Goal: Transaction & Acquisition: Book appointment/travel/reservation

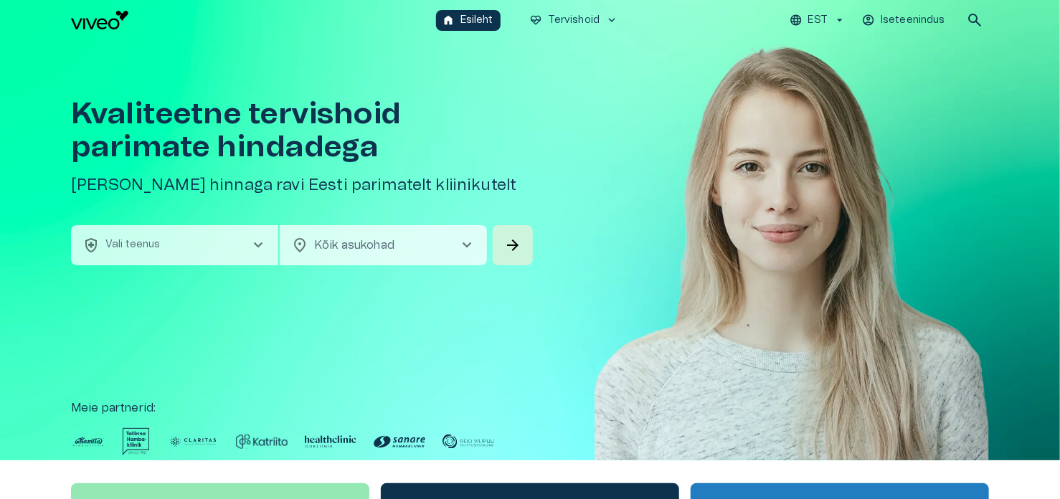
click at [914, 13] on p "Iseteenindus" at bounding box center [913, 20] width 65 height 15
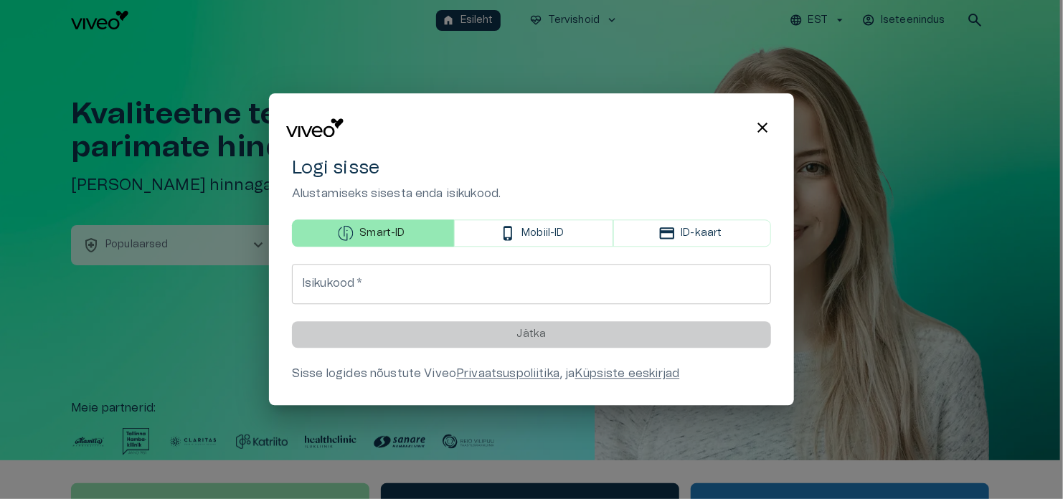
click at [763, 135] on span "close" at bounding box center [762, 127] width 17 height 17
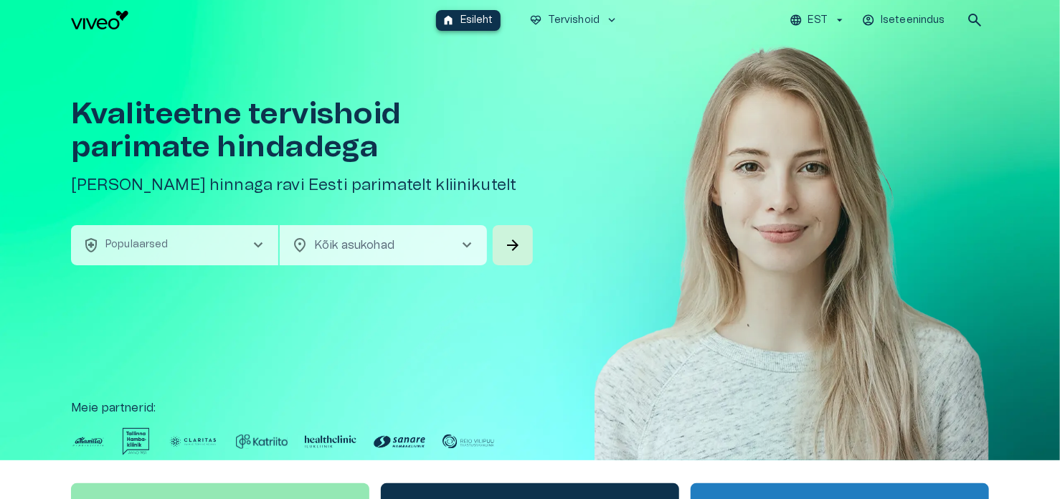
click at [489, 22] on p "Esileht" at bounding box center [477, 20] width 33 height 15
click at [460, 11] on button "home Esileht" at bounding box center [468, 20] width 65 height 21
click at [918, 13] on p "Iseteenindus" at bounding box center [913, 20] width 65 height 15
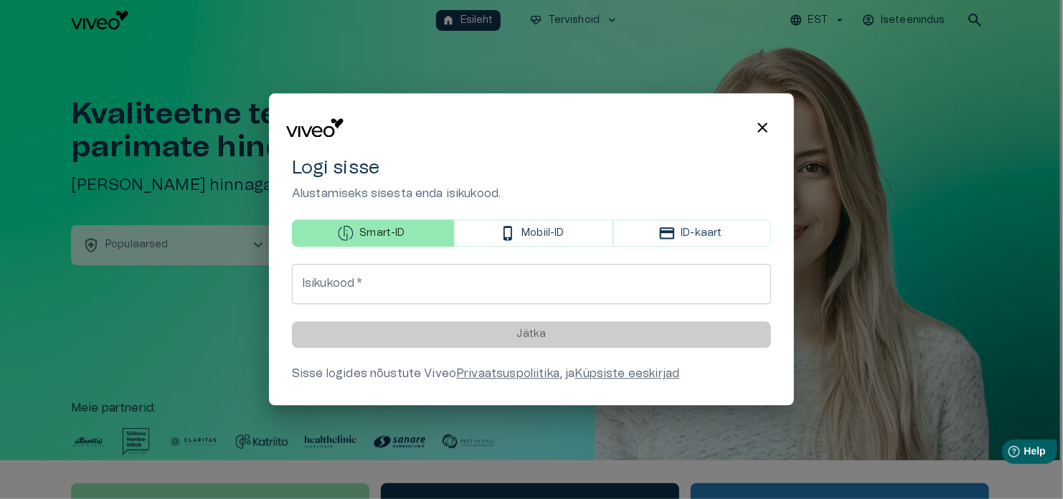
click at [450, 278] on input "Isikukood   *" at bounding box center [531, 285] width 479 height 40
type input "*"
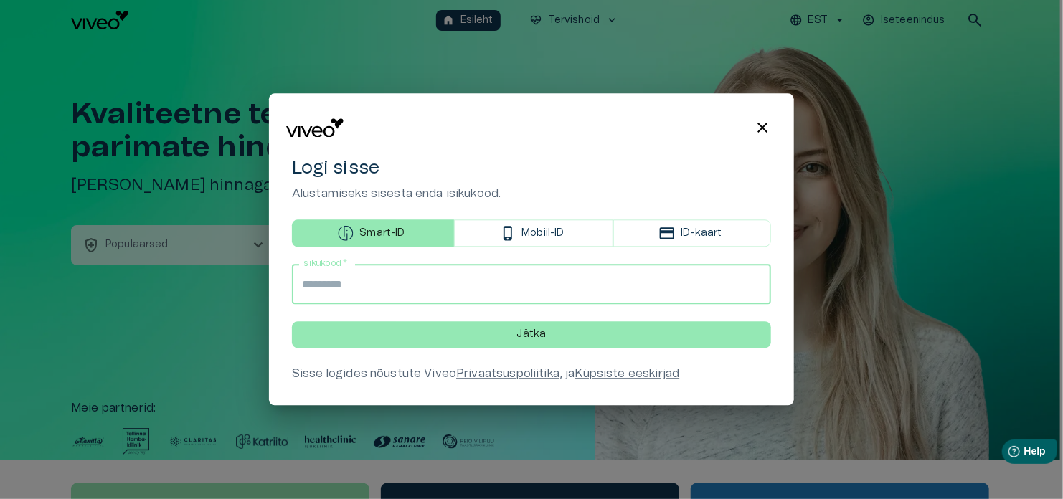
type input "**********"
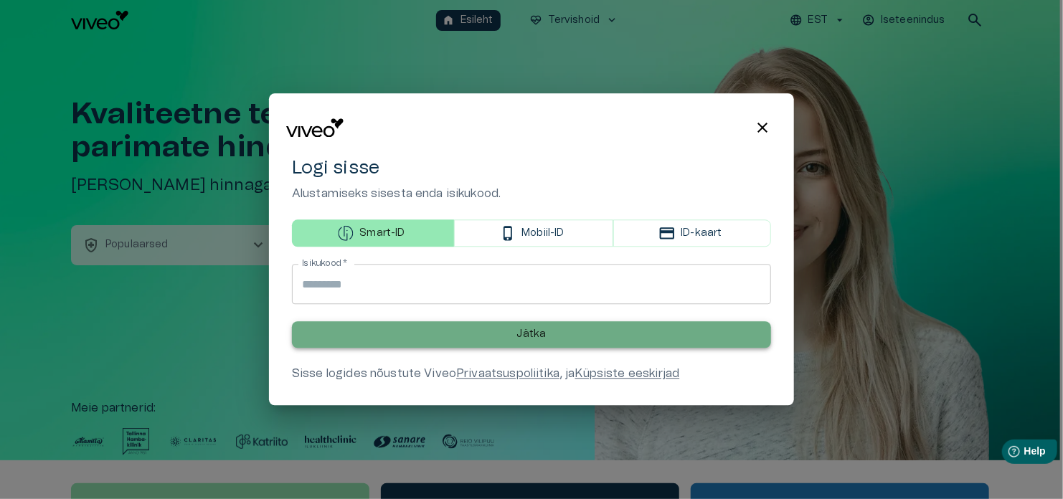
click at [527, 335] on p "Jätka" at bounding box center [531, 335] width 29 height 15
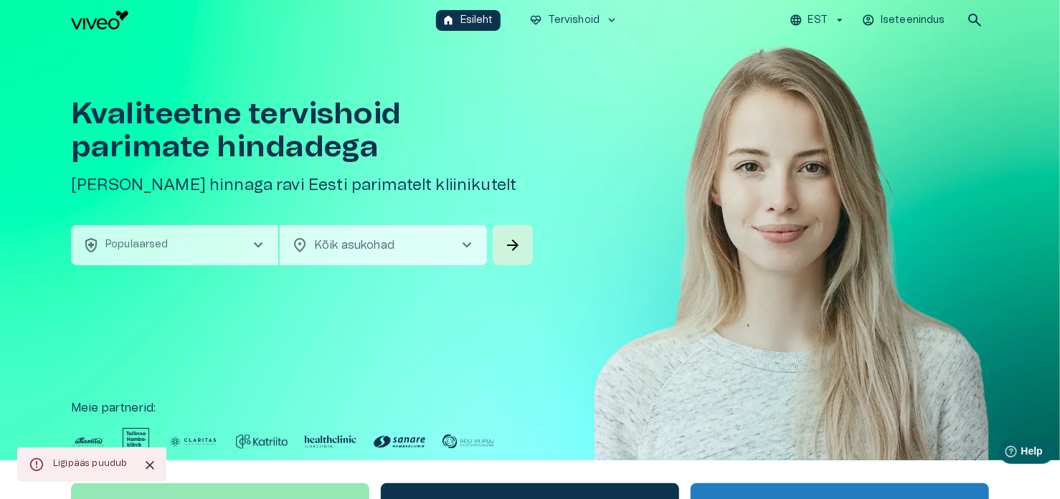
click at [897, 16] on p "Iseteenindus" at bounding box center [913, 20] width 65 height 15
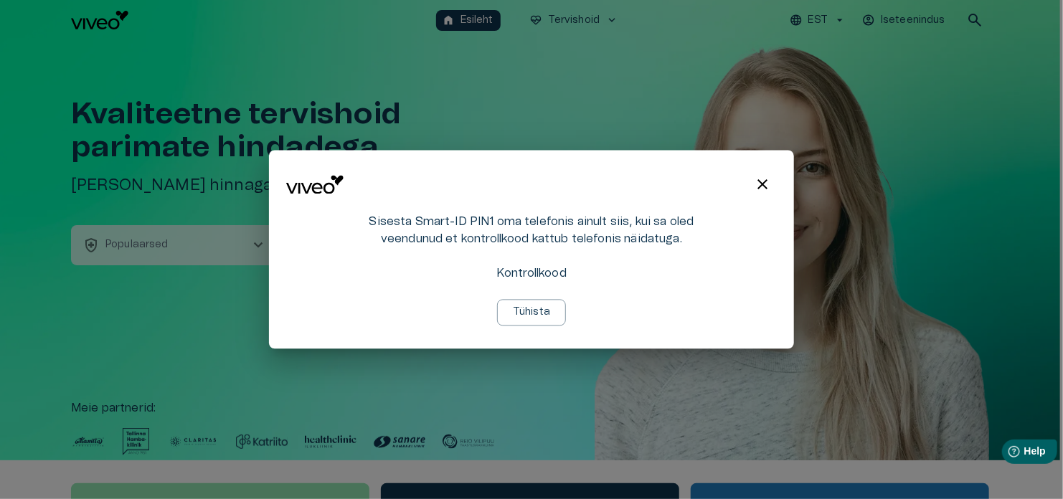
click at [575, 258] on div "Sisesta Smart-ID PIN1 oma telefonis ainult siis, kui sa oled veendunud et kontr…" at bounding box center [531, 270] width 344 height 113
click at [768, 184] on span "close" at bounding box center [762, 185] width 17 height 17
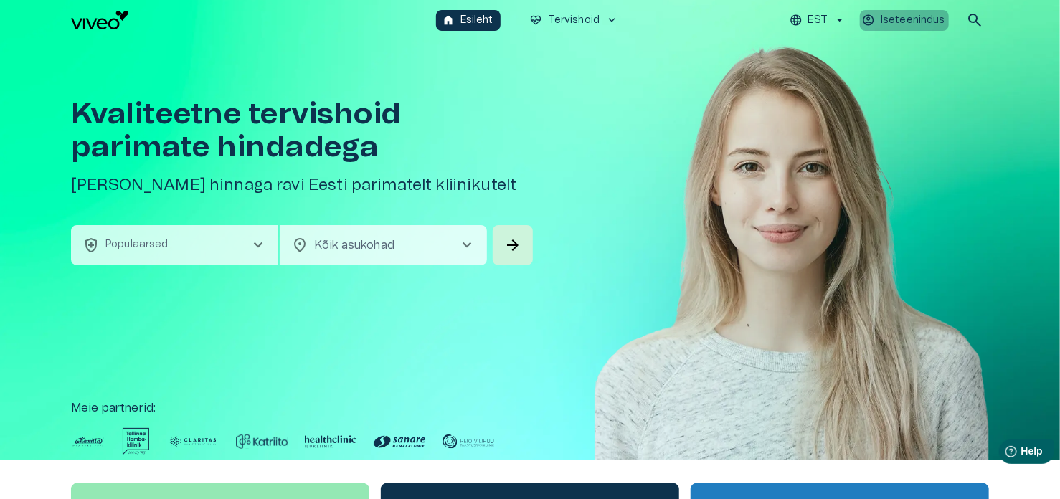
click at [915, 15] on p "Iseteenindus" at bounding box center [913, 20] width 65 height 15
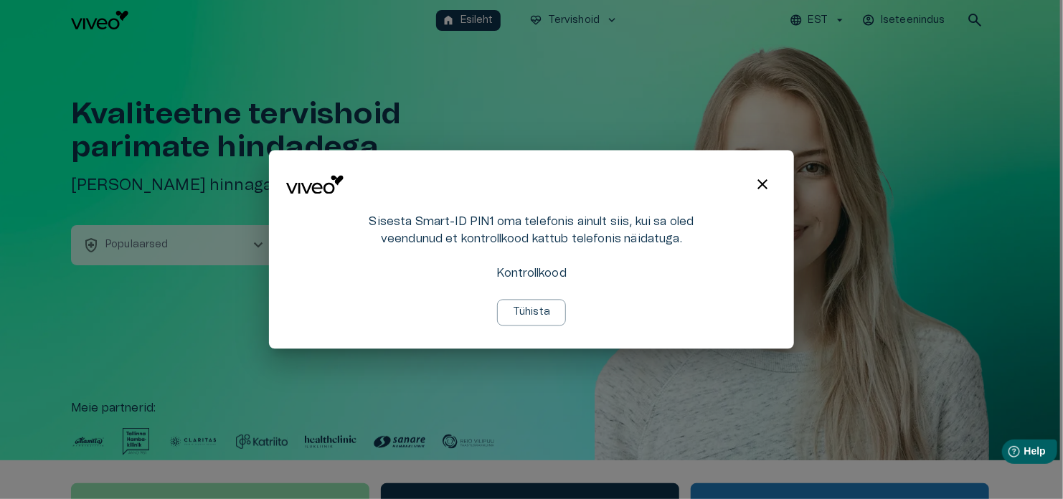
click at [925, 138] on div at bounding box center [531, 249] width 1063 height 499
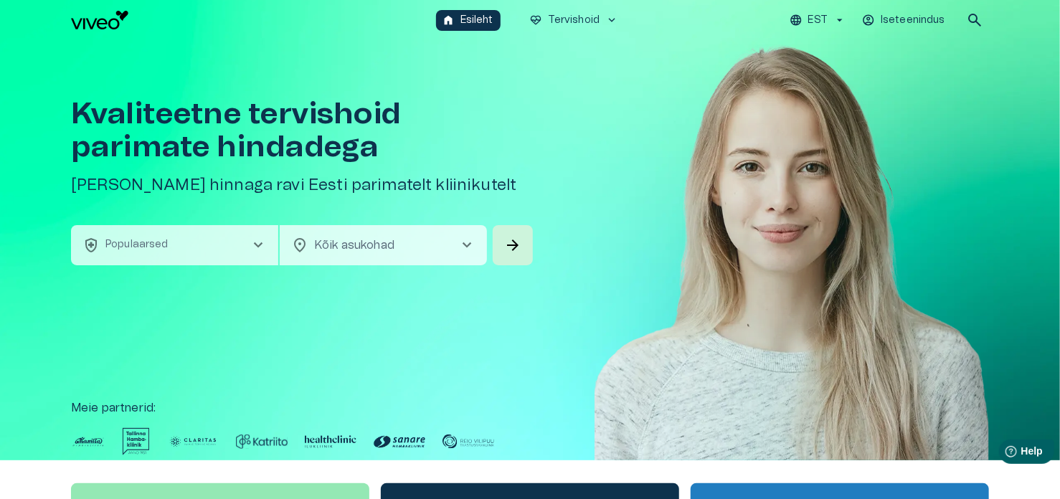
click at [915, 7] on div "EST Iseteenindus search" at bounding box center [809, 20] width 359 height 29
click at [913, 19] on p "Iseteenindus" at bounding box center [913, 20] width 65 height 15
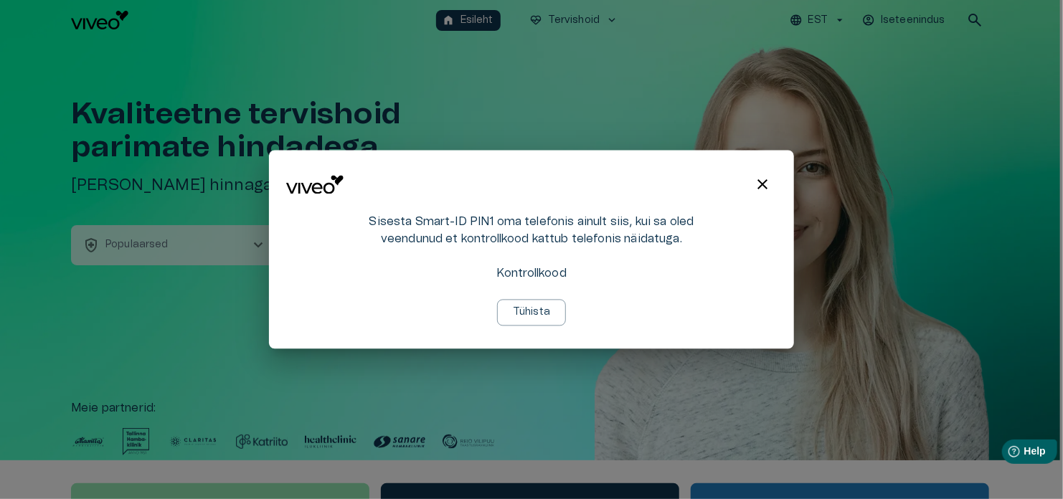
click at [545, 274] on p "Kontrollkood" at bounding box center [532, 273] width 70 height 17
click at [526, 315] on p "Tühista" at bounding box center [531, 313] width 37 height 15
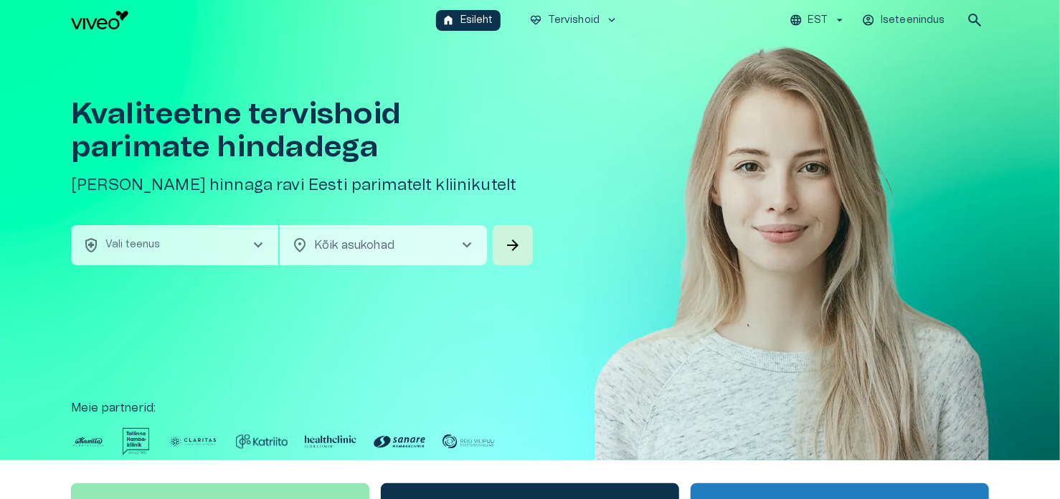
click at [912, 15] on p "Iseteenindus" at bounding box center [913, 20] width 65 height 15
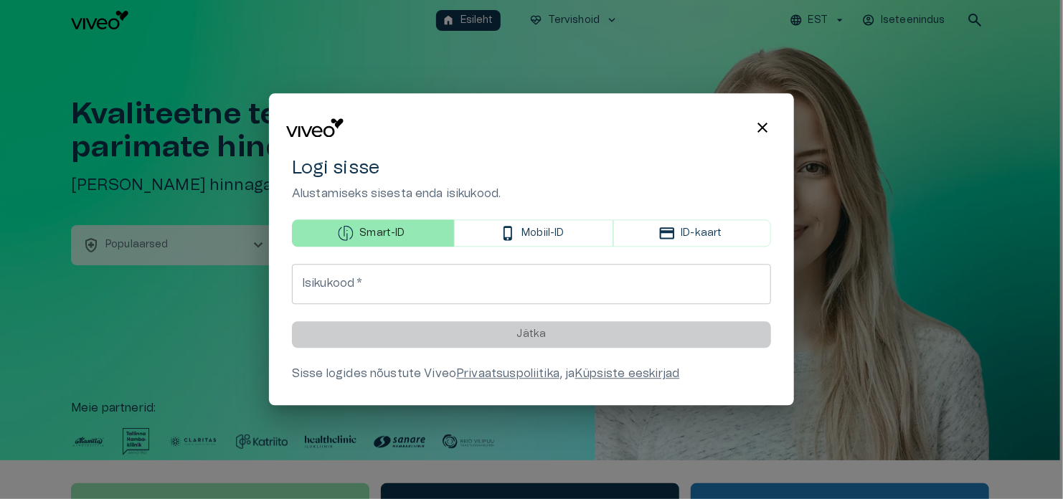
click at [365, 298] on input "Isikukood   *" at bounding box center [531, 285] width 479 height 40
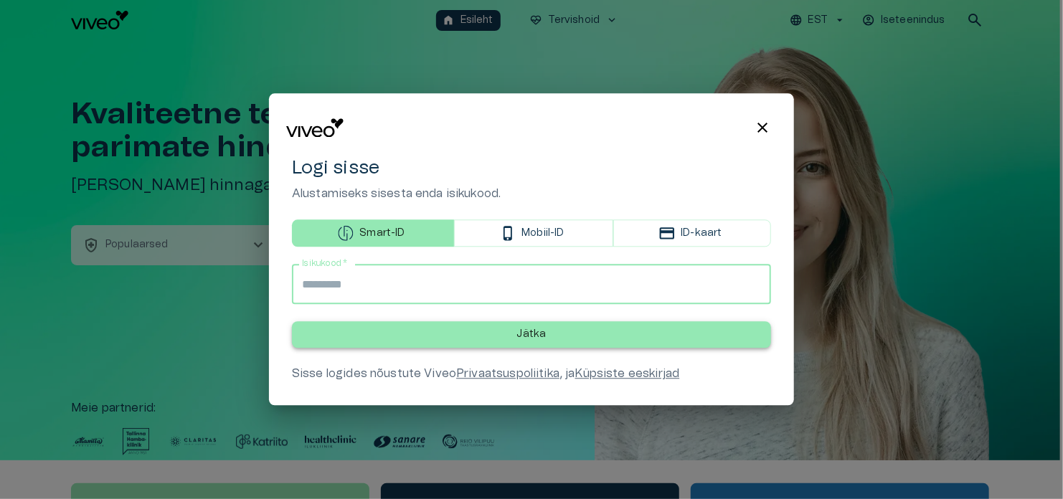
type input "**********"
click at [593, 342] on button "Jätka" at bounding box center [531, 335] width 479 height 27
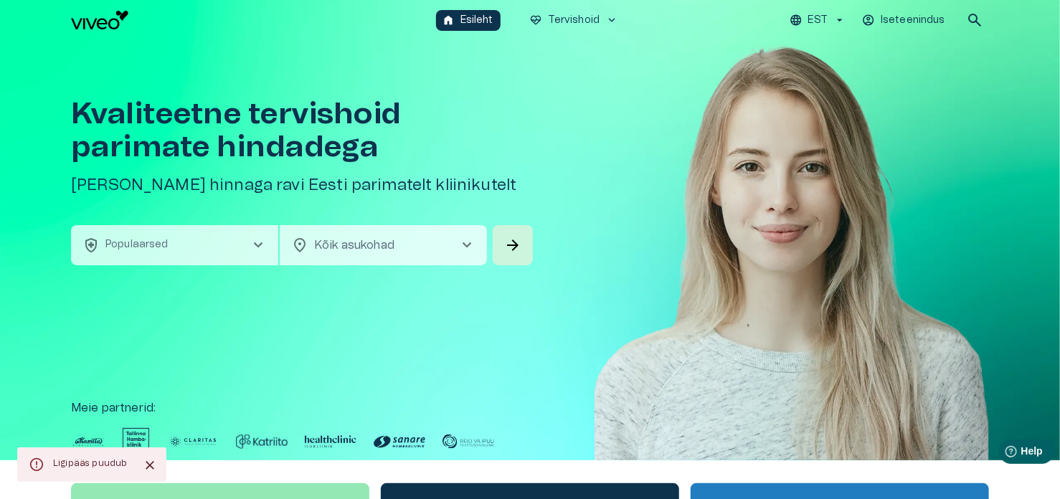
click at [903, 15] on p "Iseteenindus" at bounding box center [913, 20] width 65 height 15
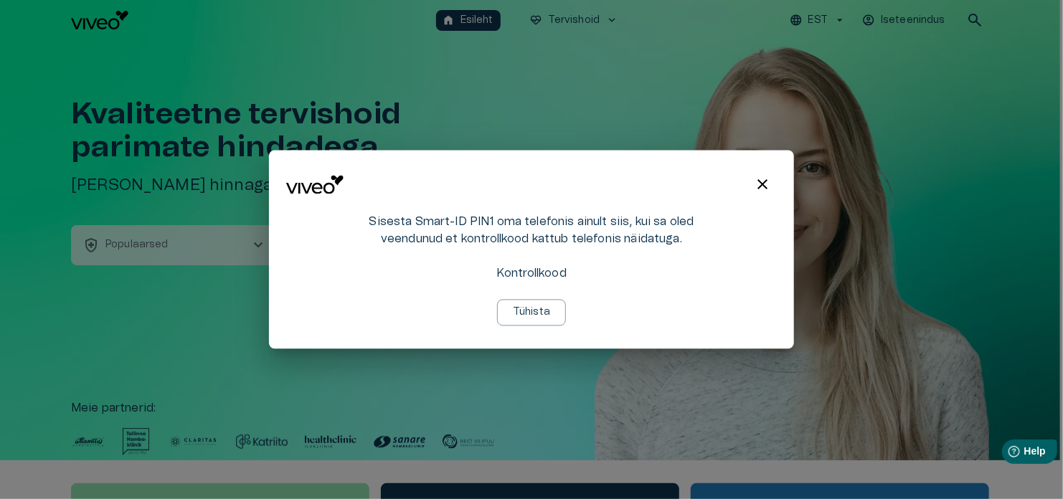
click at [451, 262] on div "Sisesta Smart-ID PIN1 oma telefonis ainult siis, kui sa oled veendunud et kontr…" at bounding box center [531, 270] width 344 height 113
click at [384, 233] on p "Sisesta Smart-ID PIN1 oma telefonis ainult siis, kui sa oled veendunud et kontr…" at bounding box center [531, 231] width 344 height 34
drag, startPoint x: 426, startPoint y: 154, endPoint x: 370, endPoint y: 131, distance: 61.4
click at [424, 154] on div "close Sisesta Smart-ID PIN1 oma telefonis ainult siis, kui sa oled veendunud et…" at bounding box center [531, 250] width 525 height 199
click at [413, 55] on div at bounding box center [531, 249] width 1063 height 499
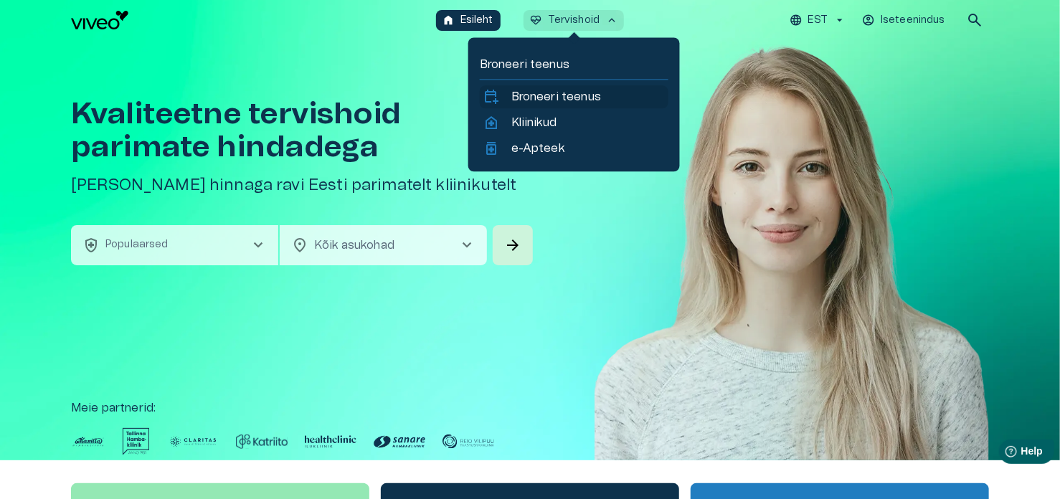
click at [568, 90] on p "Broneeri teenus" at bounding box center [557, 96] width 90 height 17
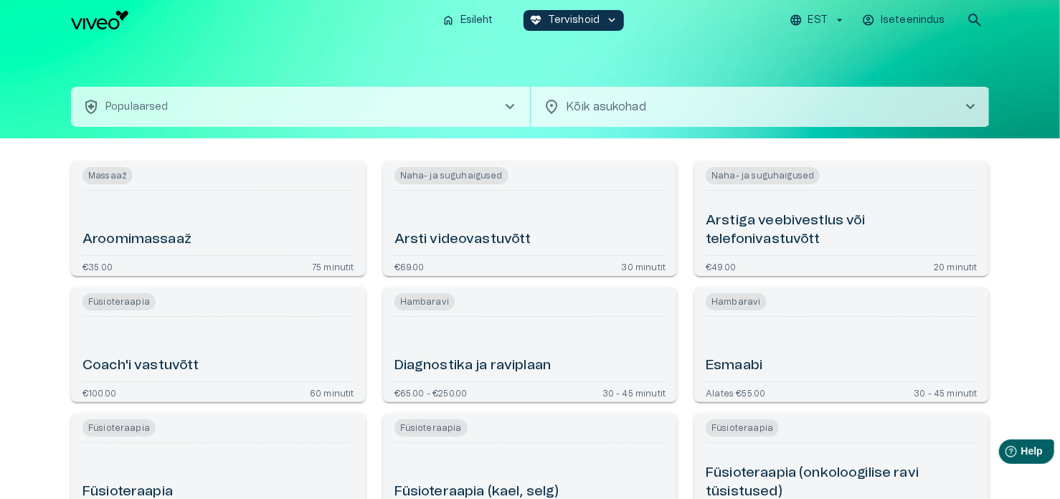
click at [816, 15] on p "EST" at bounding box center [818, 20] width 19 height 15
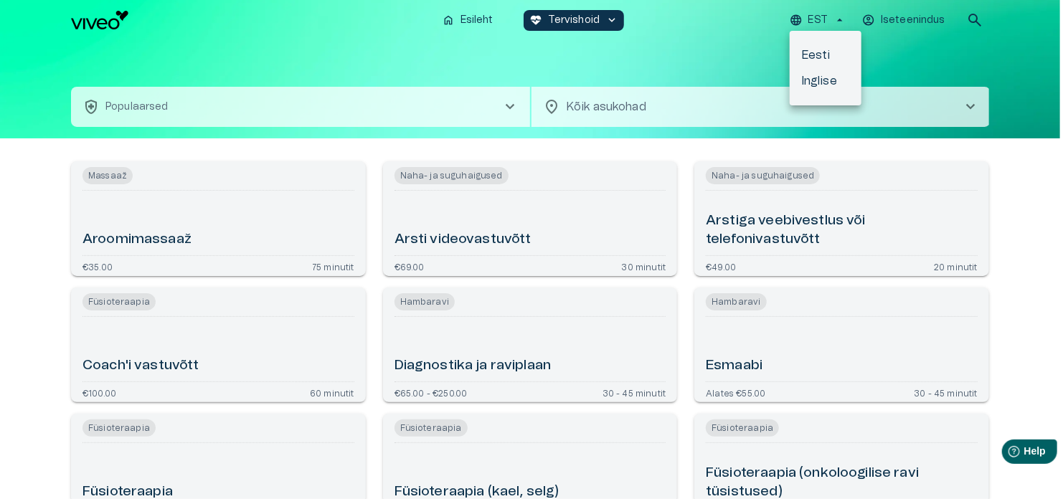
click at [757, 58] on div at bounding box center [531, 249] width 1063 height 499
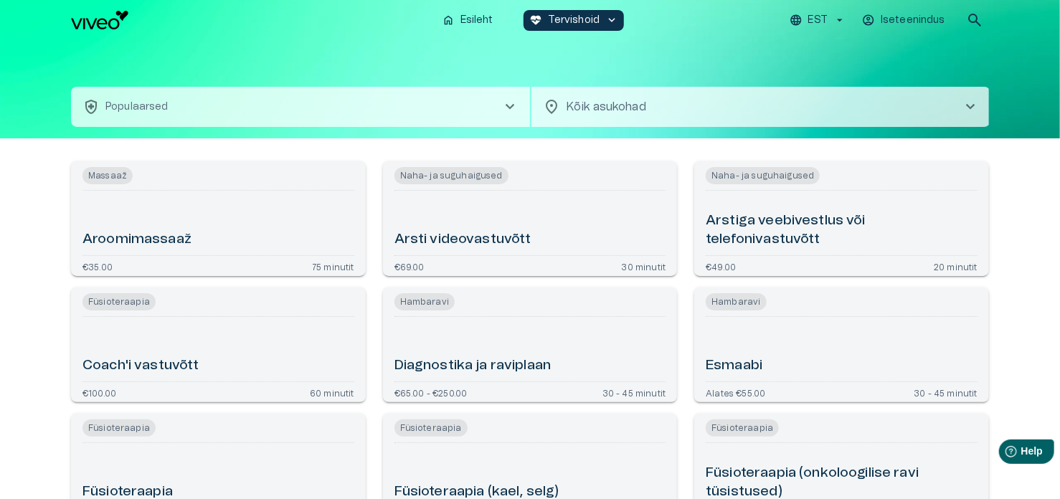
click at [304, 108] on button "health_and_safety Populaarsed chevron_right" at bounding box center [300, 107] width 459 height 40
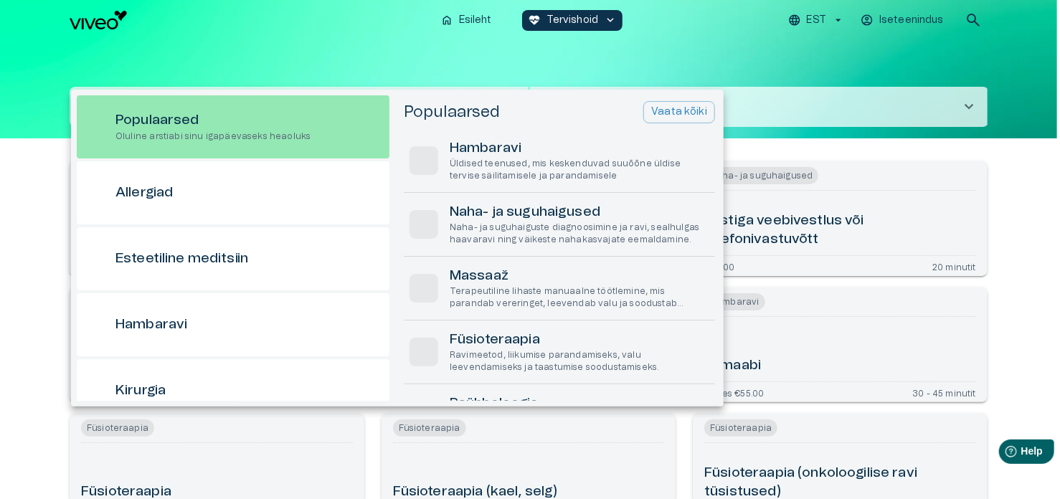
scroll to position [40, 0]
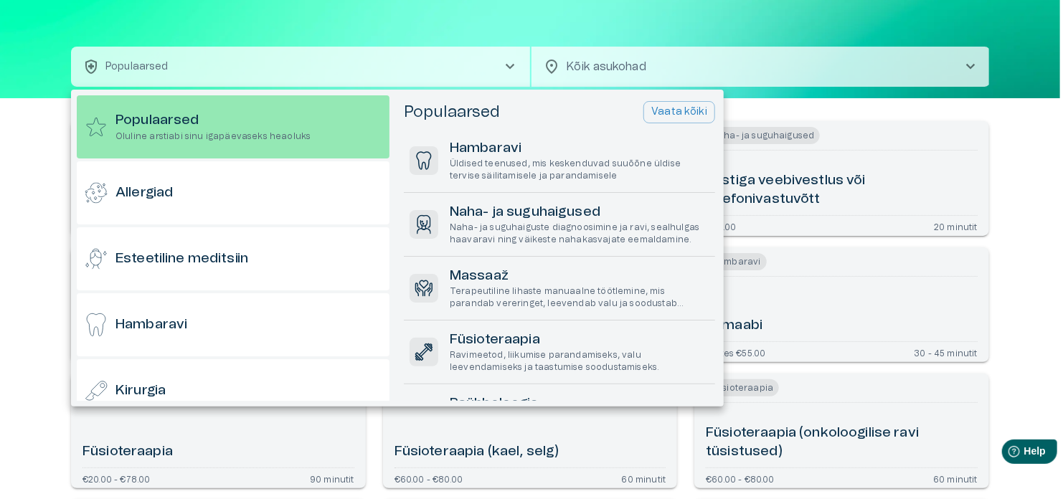
click at [250, 16] on div at bounding box center [531, 249] width 1063 height 499
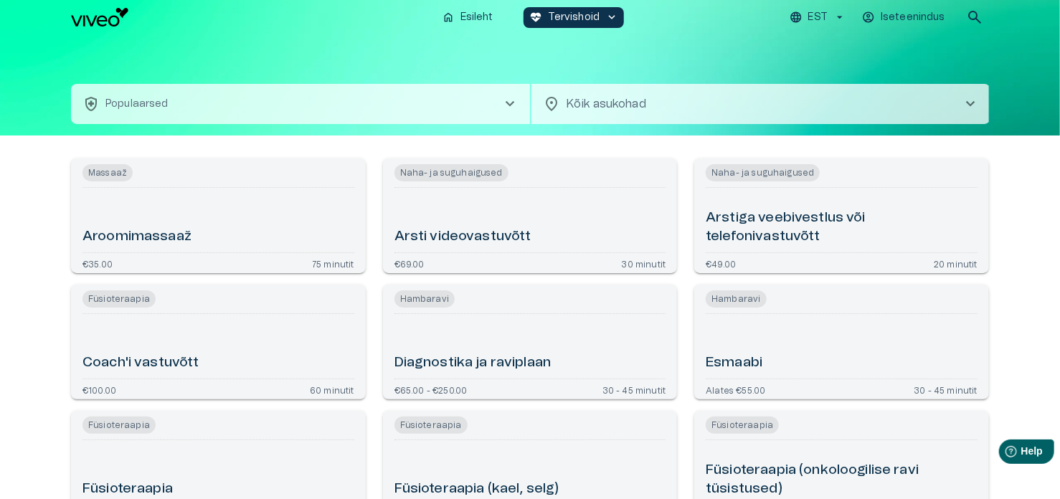
scroll to position [0, 0]
